Goal: Ask a question: Seek information or help from site administrators or community

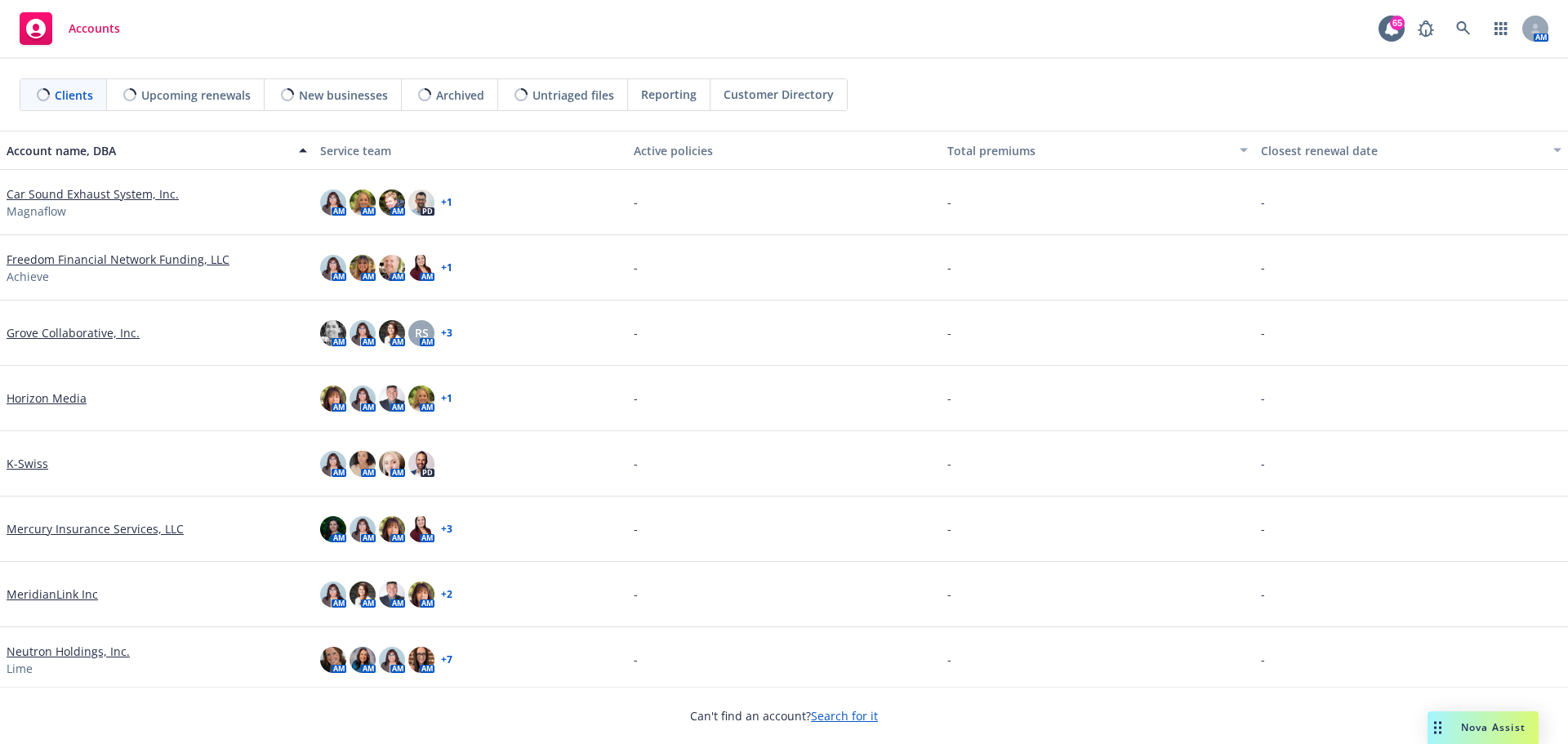
click at [1505, 722] on span "Nova Assist" at bounding box center [1493, 727] width 65 height 14
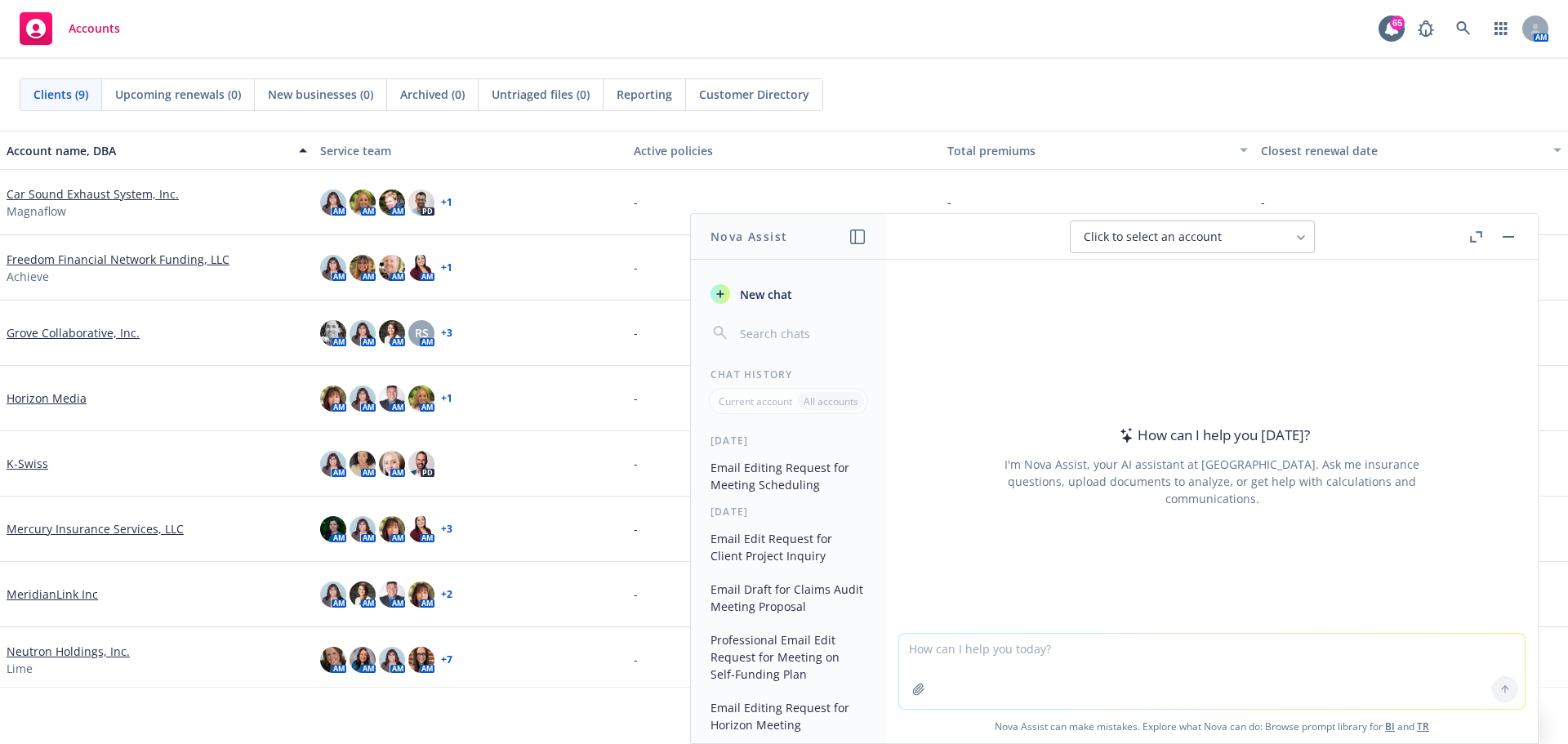
click at [990, 651] on textarea at bounding box center [1212, 671] width 626 height 75
type textarea "c"
type textarea "Please create an agenda"
click at [1493, 692] on button at bounding box center [1506, 689] width 27 height 27
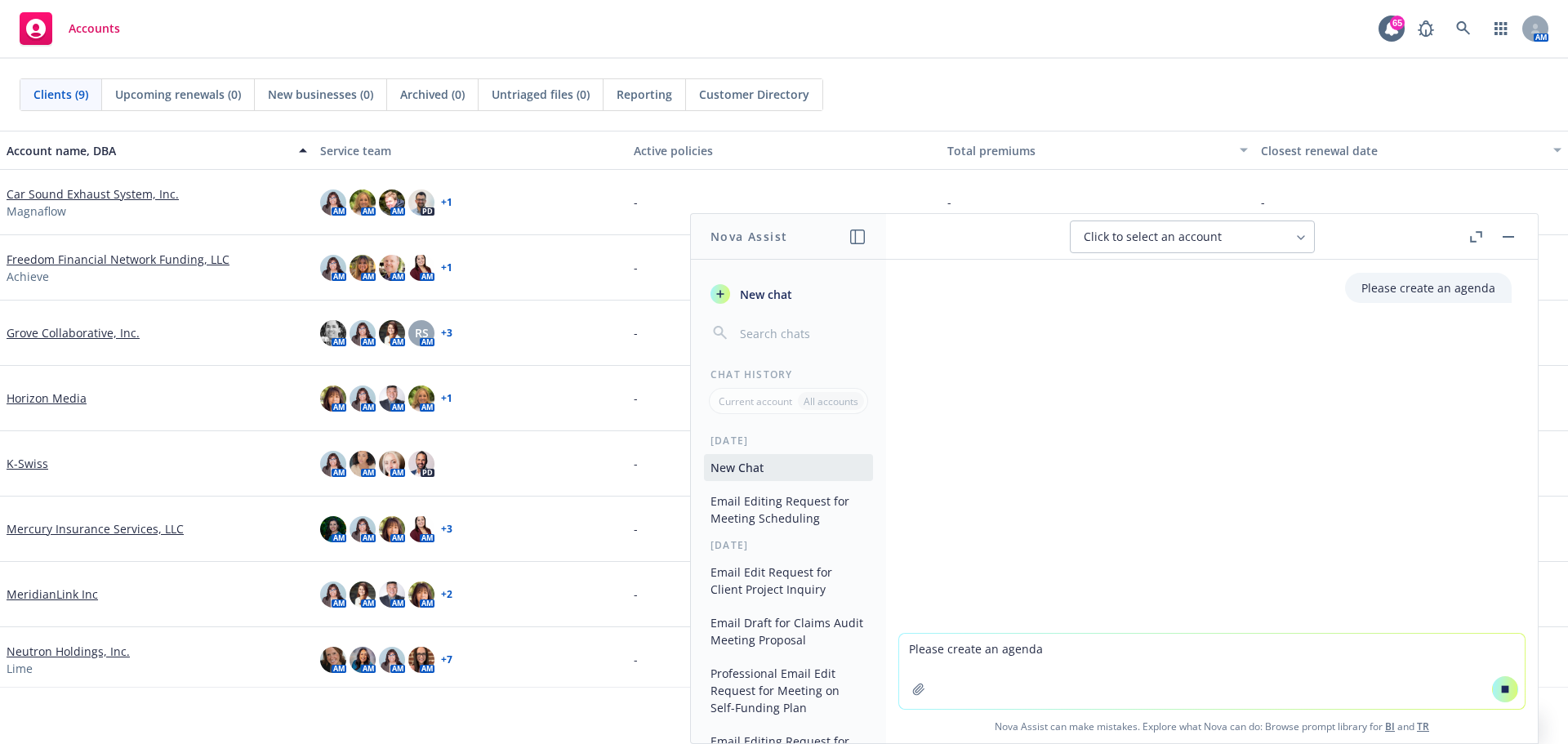
click at [1005, 649] on textarea "Please create an agenda" at bounding box center [1212, 671] width 626 height 75
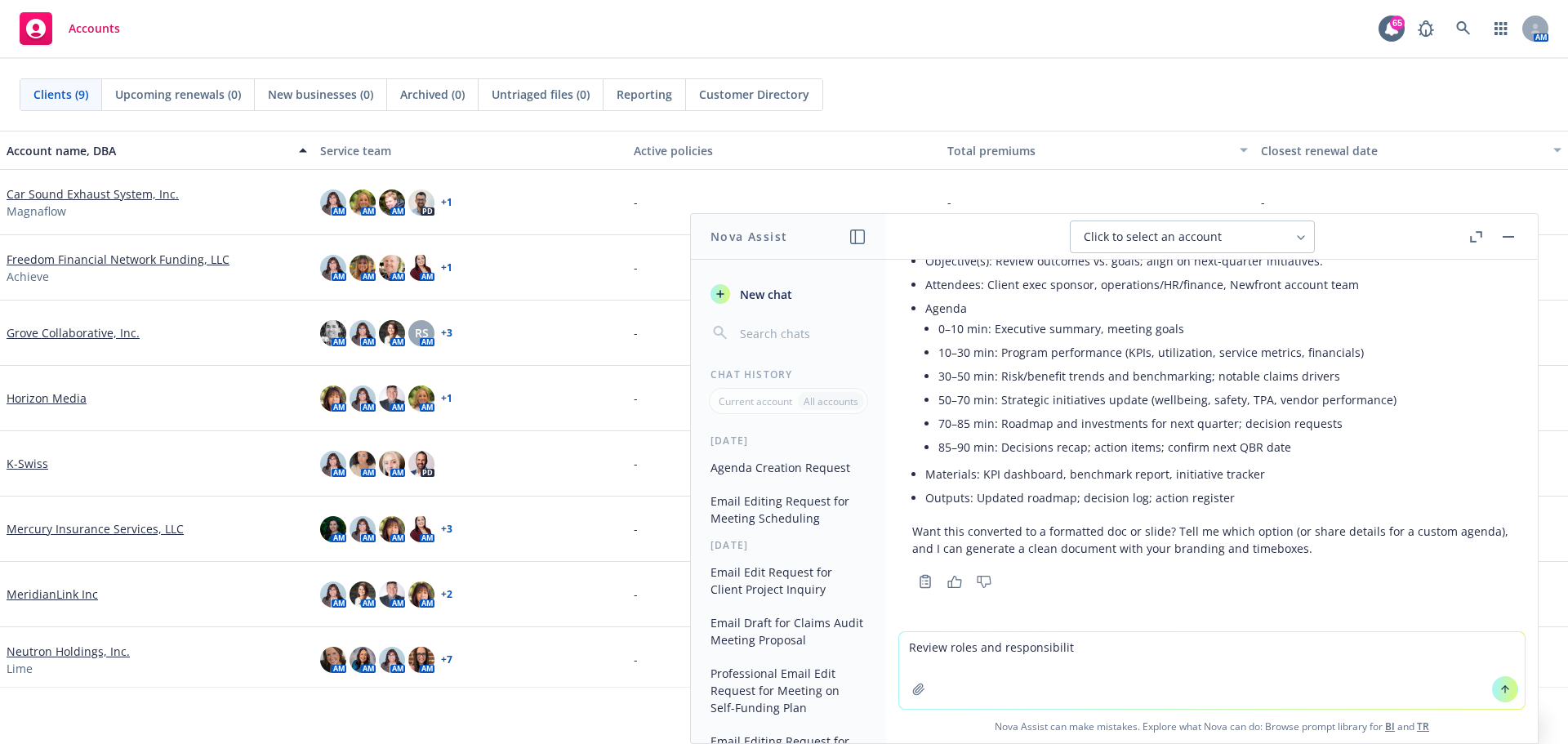
scroll to position [736, 0]
type textarea "R"
drag, startPoint x: 1003, startPoint y: 651, endPoint x: 1058, endPoint y: 659, distance: 55.6
click at [1003, 651] on textarea at bounding box center [1212, 670] width 626 height 77
type textarea "I"
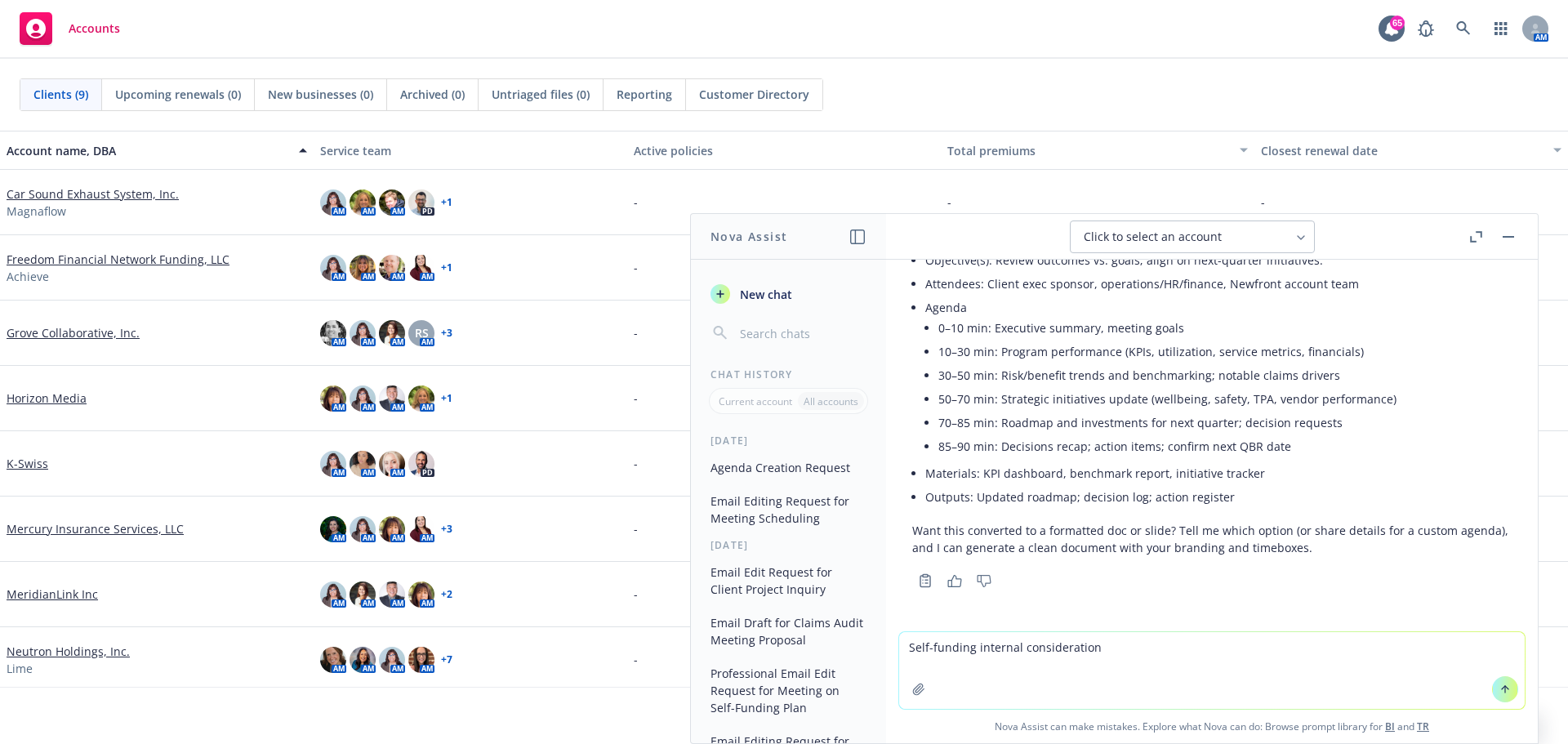
type textarea "Self-funding internal considerations"
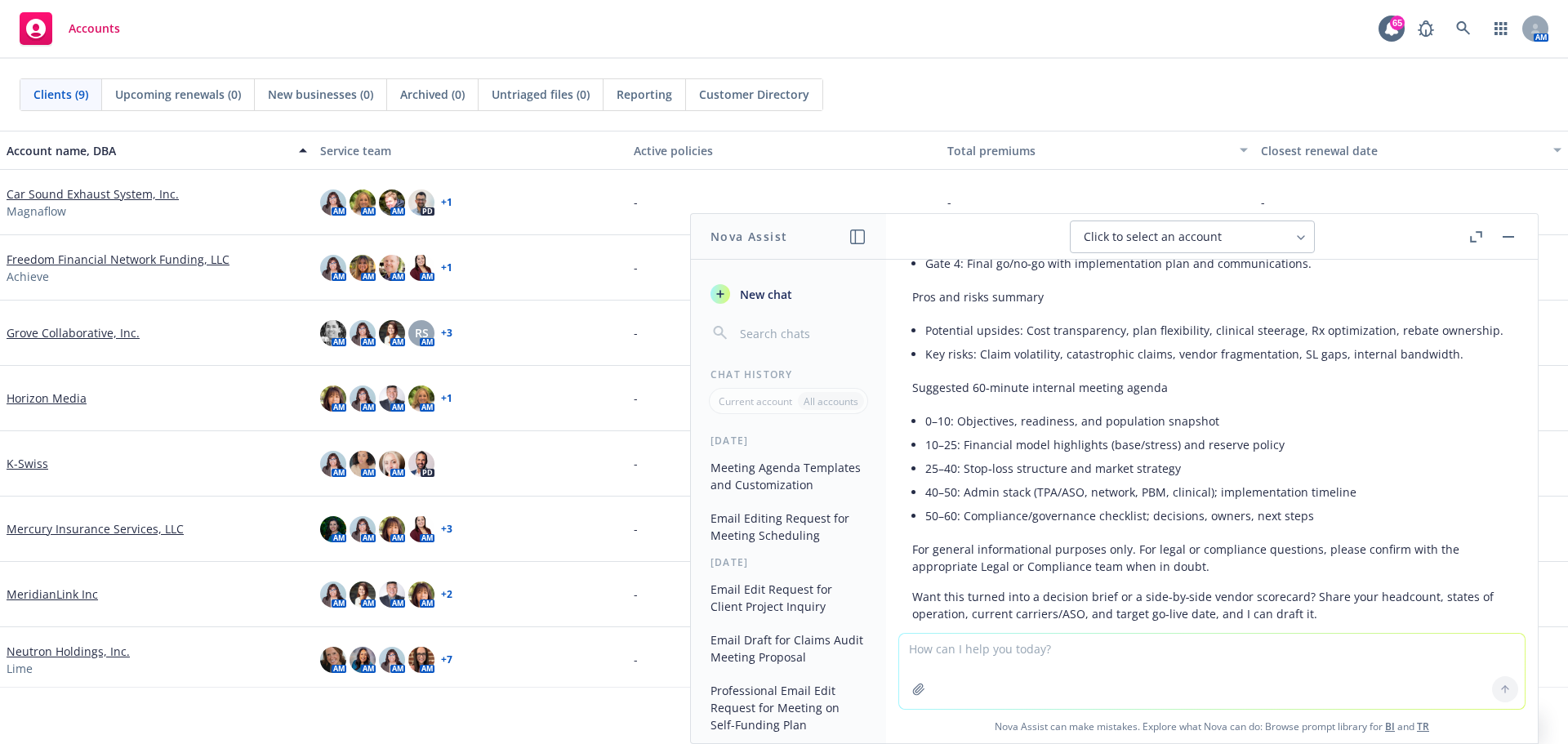
scroll to position [2447, 0]
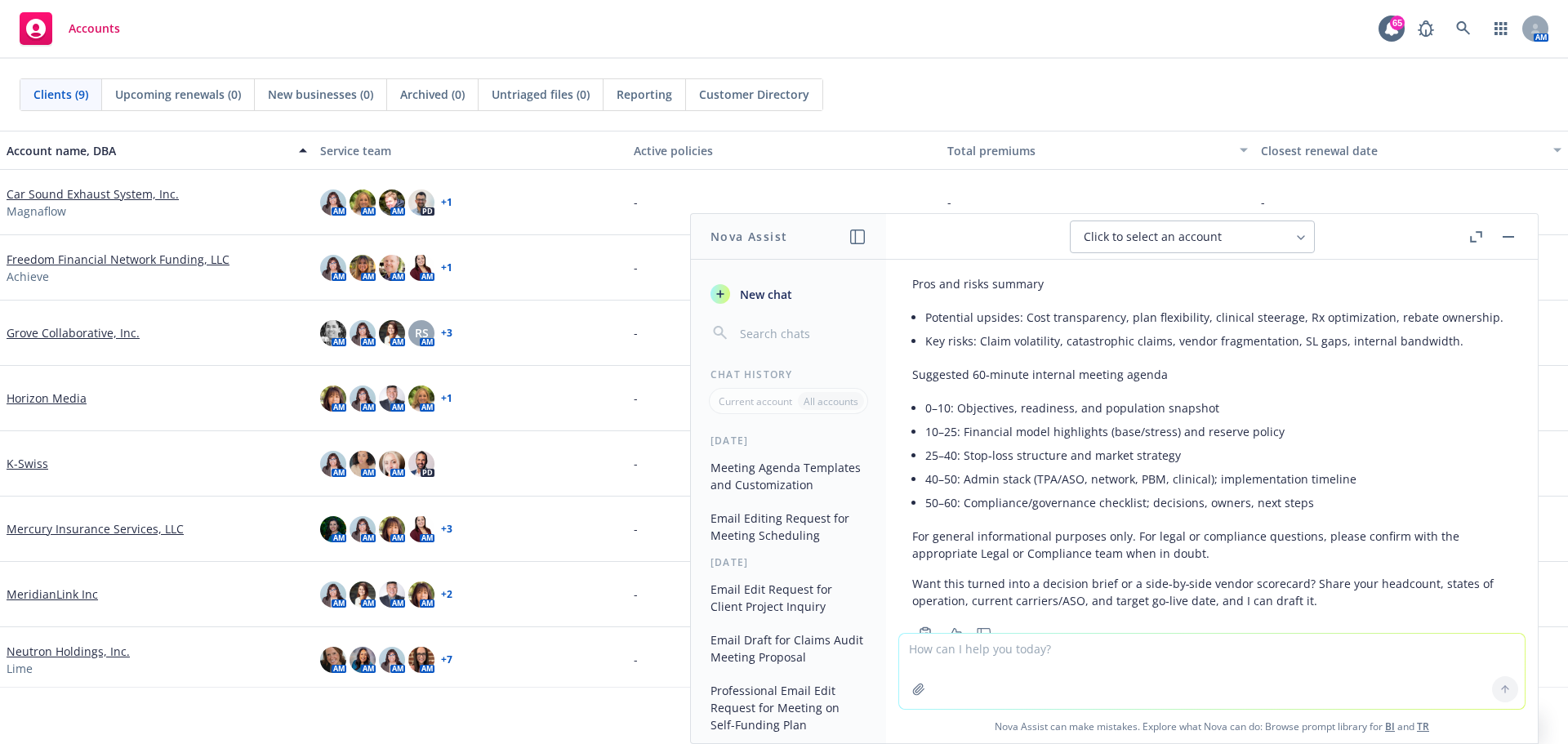
drag, startPoint x: 990, startPoint y: 385, endPoint x: 972, endPoint y: 382, distance: 18.2
click at [989, 420] on li "10–25: Financial model highlights (base/stress) and reserve policy" at bounding box center [1219, 432] width 587 height 24
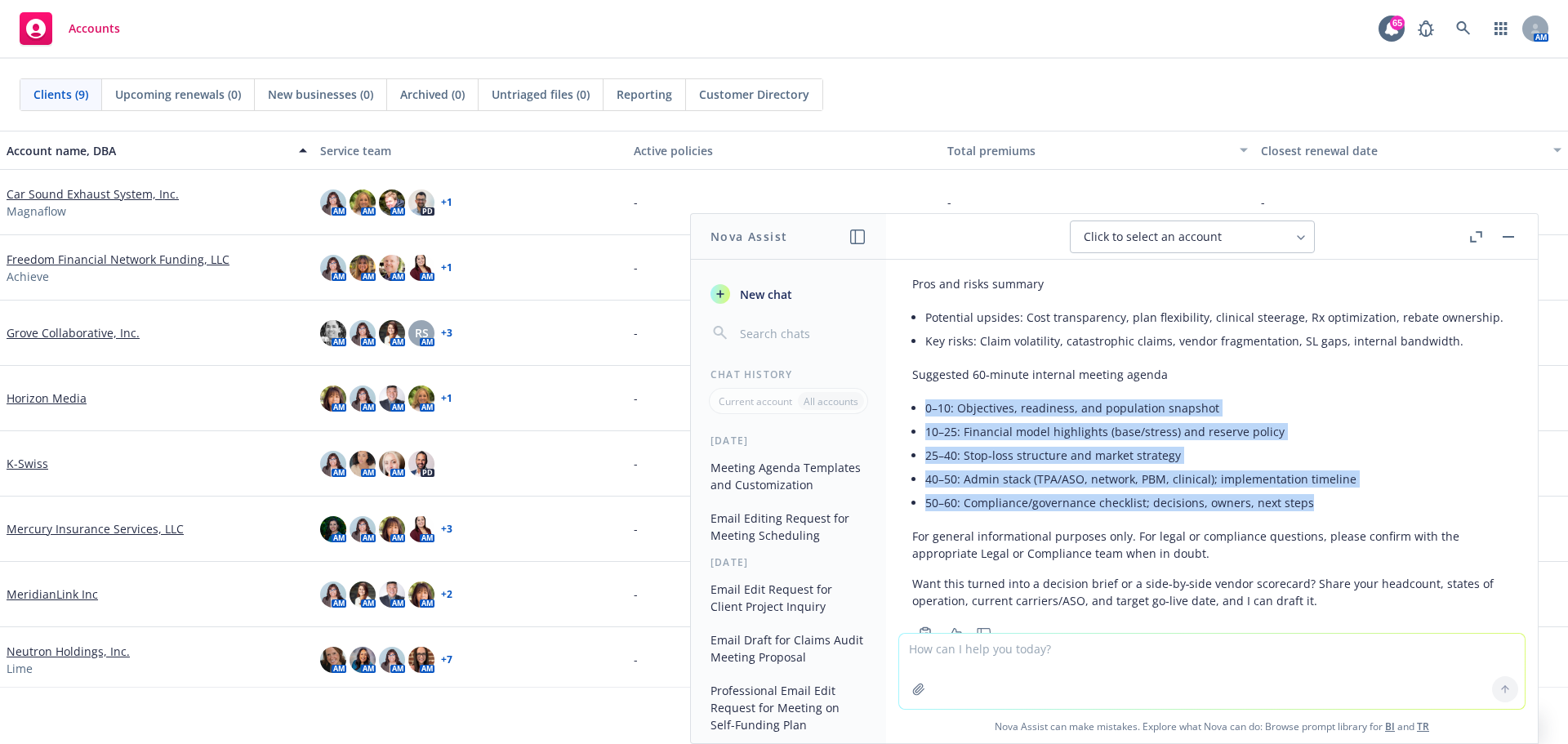
drag, startPoint x: 928, startPoint y: 356, endPoint x: 1130, endPoint y: 420, distance: 211.9
click at [1330, 457] on ul "0–10: Objectives, readiness, and population snapshot 10–25: Financial model hig…" at bounding box center [1219, 455] width 587 height 118
copy ul "0–10: Objectives, readiness, and population snapshot 10–25: Financial model hig…"
